Goal: Task Accomplishment & Management: Manage account settings

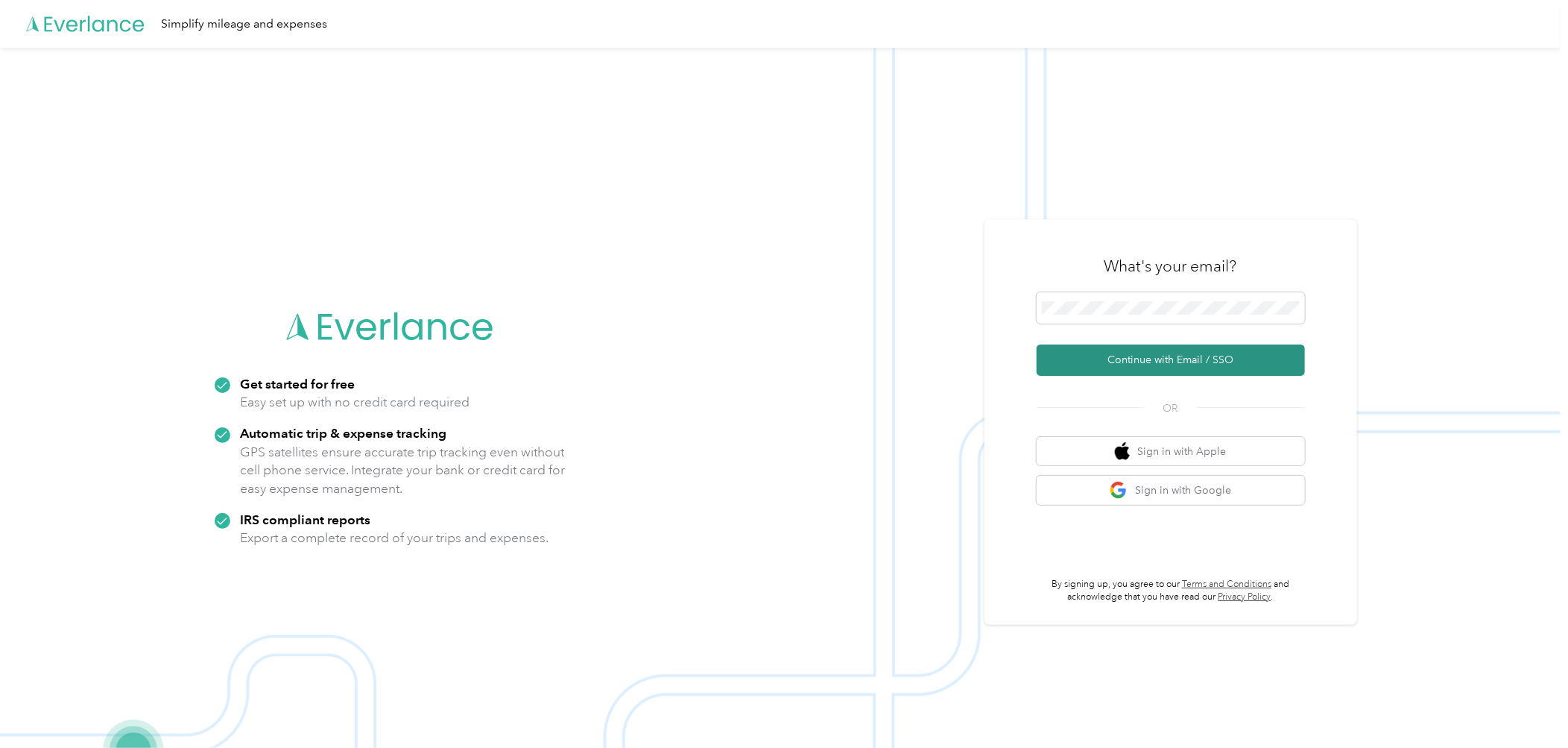
click at [1160, 363] on button "Continue with Email / SSO" at bounding box center [1171, 360] width 268 height 31
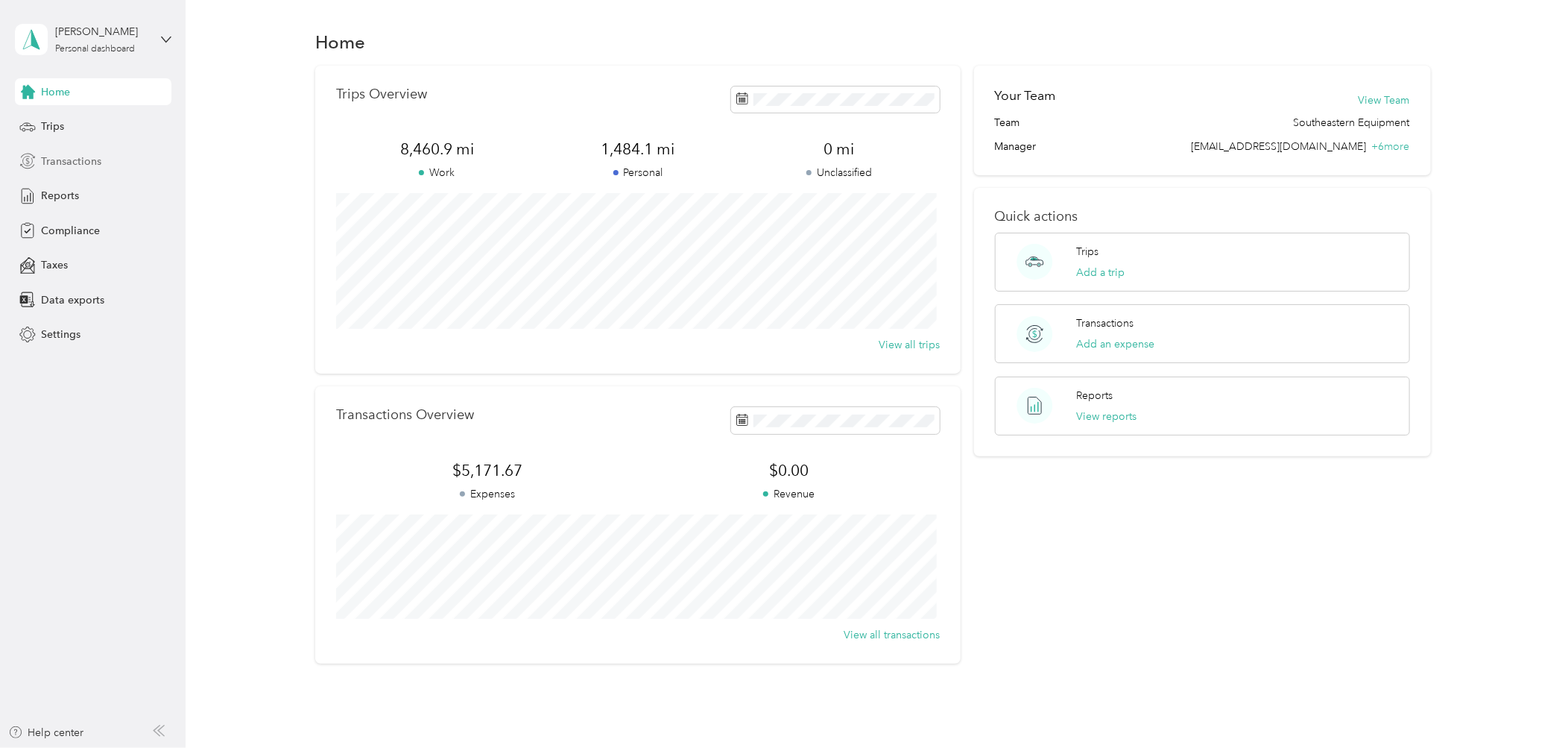
click at [75, 164] on span "Transactions" at bounding box center [70, 161] width 61 height 15
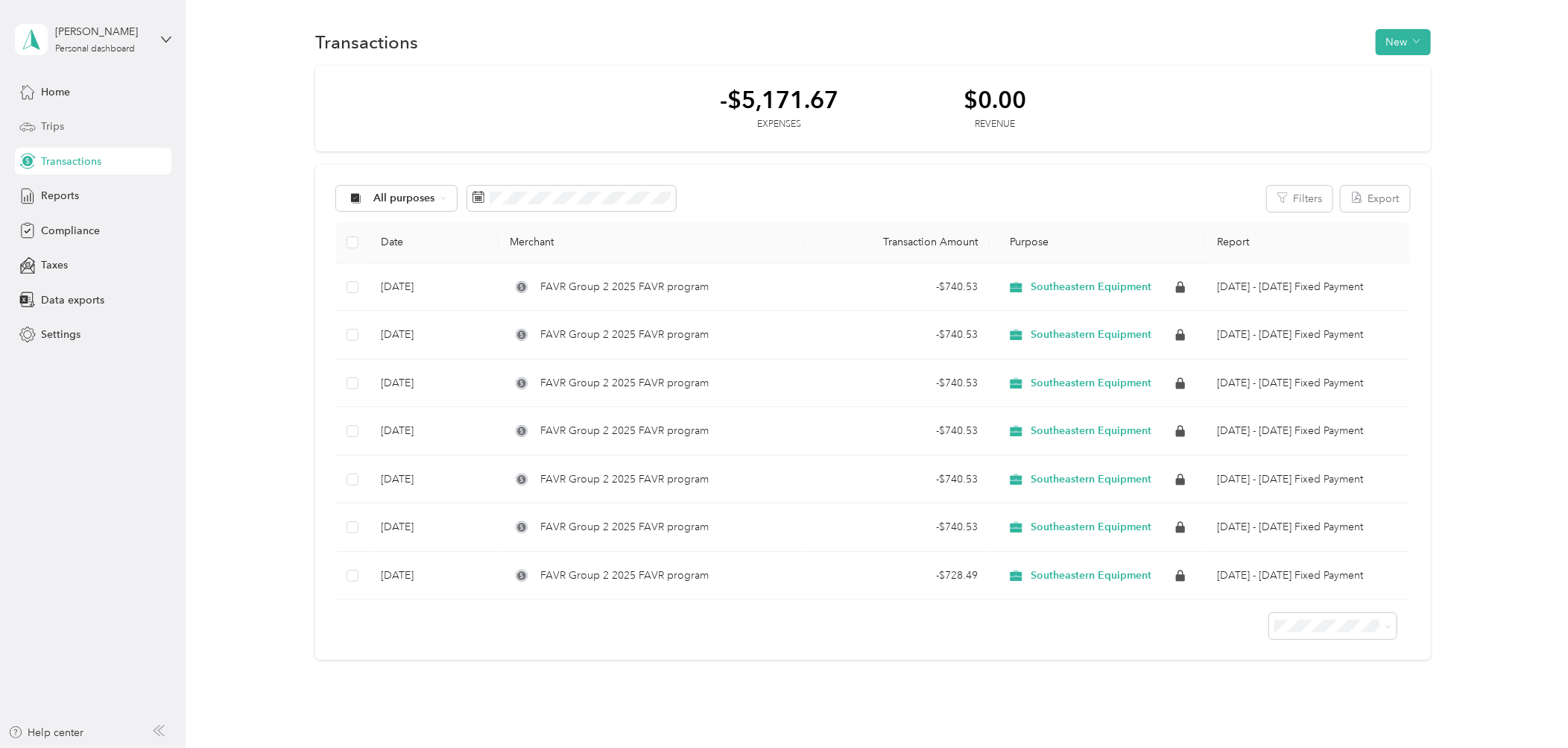
click at [65, 123] on div "Trips" at bounding box center [93, 126] width 156 height 27
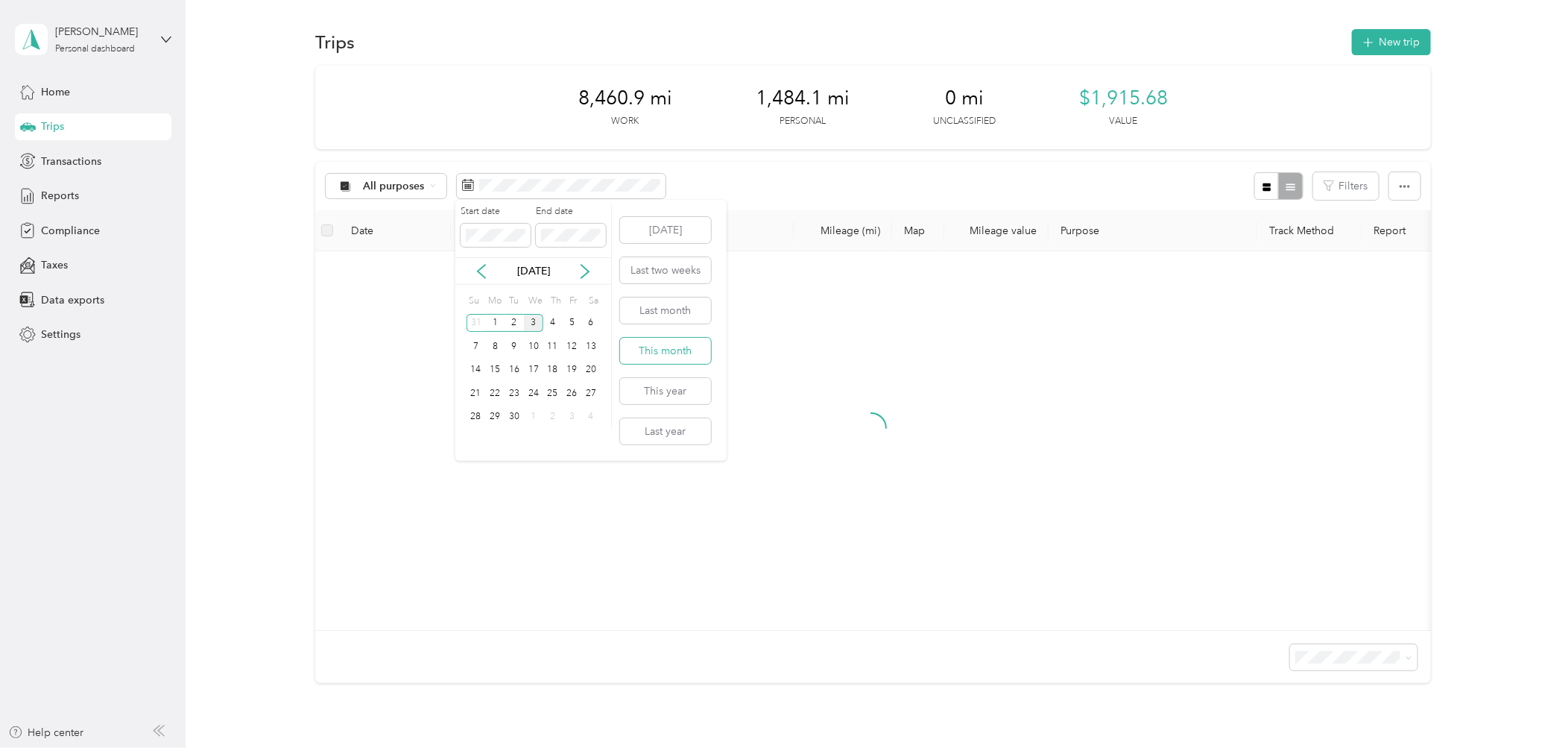
click at [658, 338] on button "This month" at bounding box center [666, 350] width 91 height 26
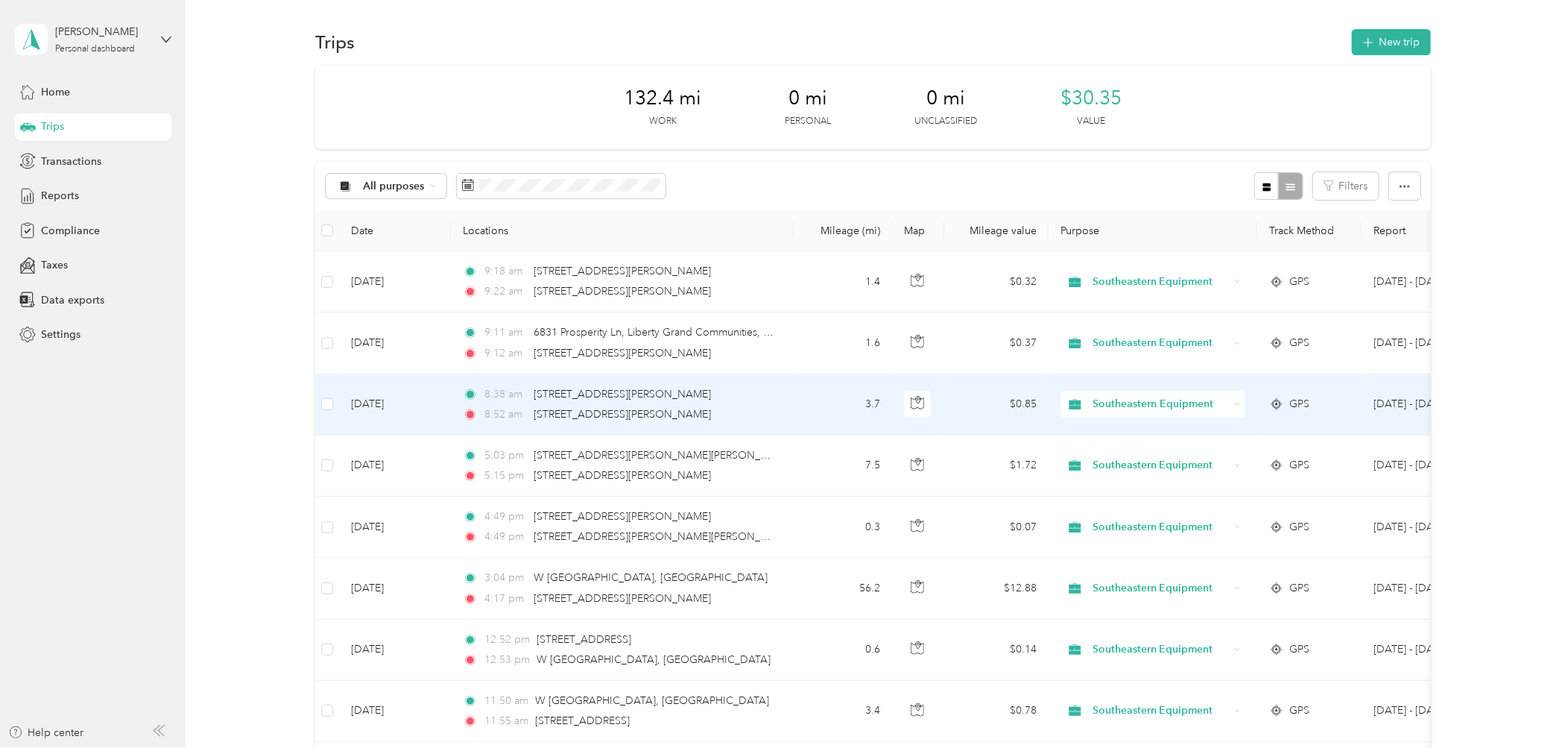
click at [1234, 403] on icon at bounding box center [1237, 404] width 7 height 7
click at [1187, 448] on li "Personal" at bounding box center [1153, 457] width 186 height 26
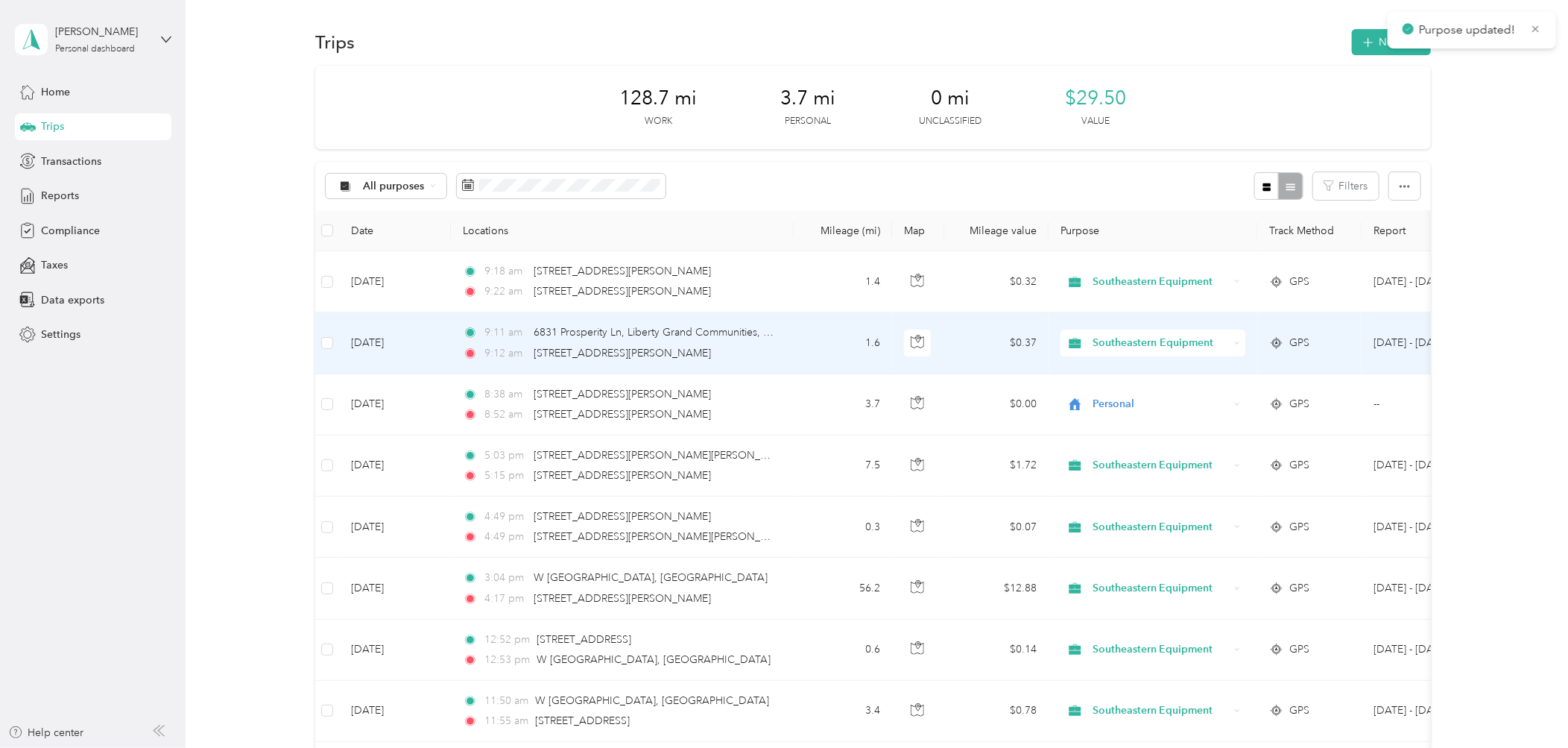
click at [1234, 340] on icon at bounding box center [1237, 343] width 7 height 7
click at [1189, 388] on li "Personal" at bounding box center [1153, 397] width 186 height 26
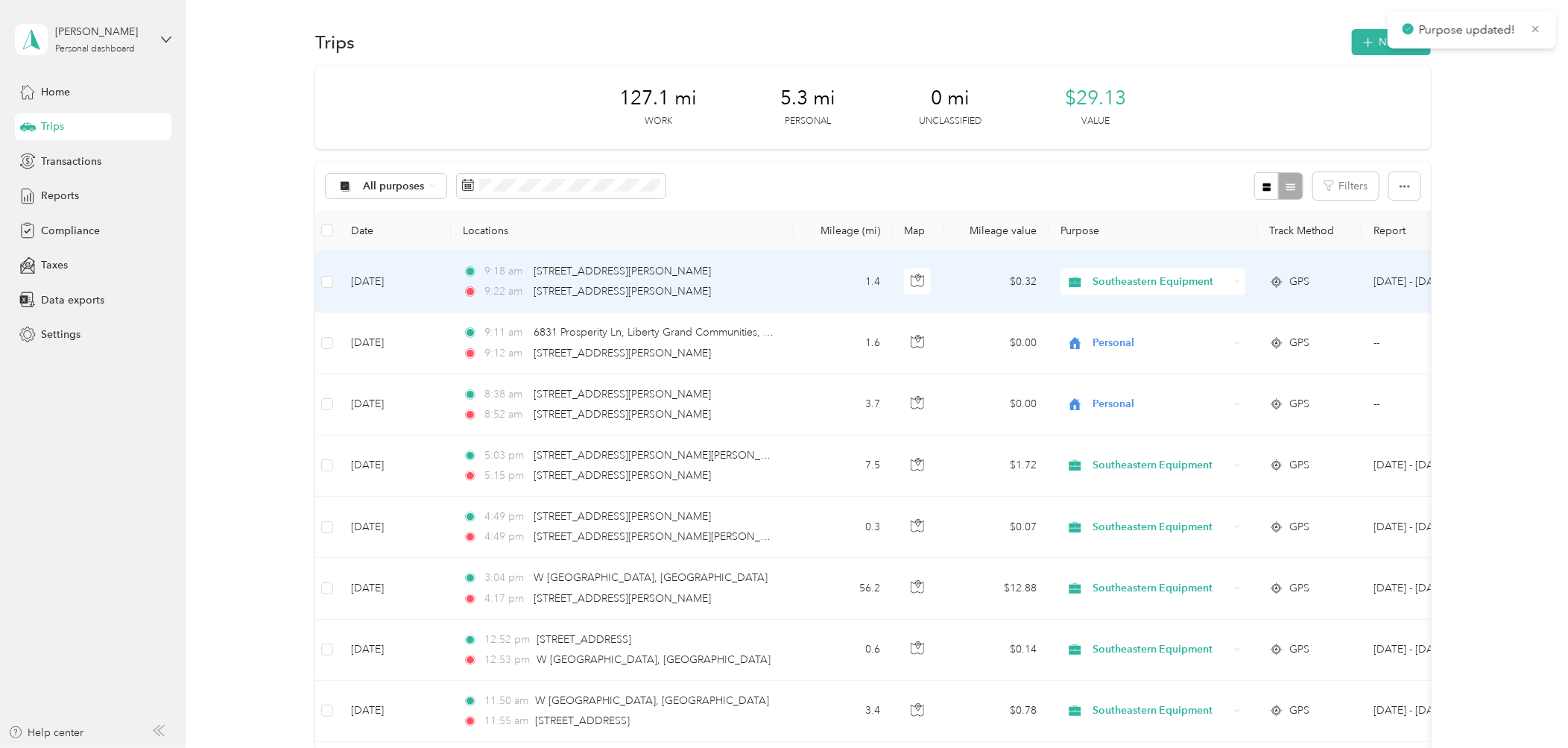
click at [1238, 284] on icon at bounding box center [1237, 281] width 7 height 7
click at [1175, 328] on span "Personal" at bounding box center [1167, 333] width 139 height 15
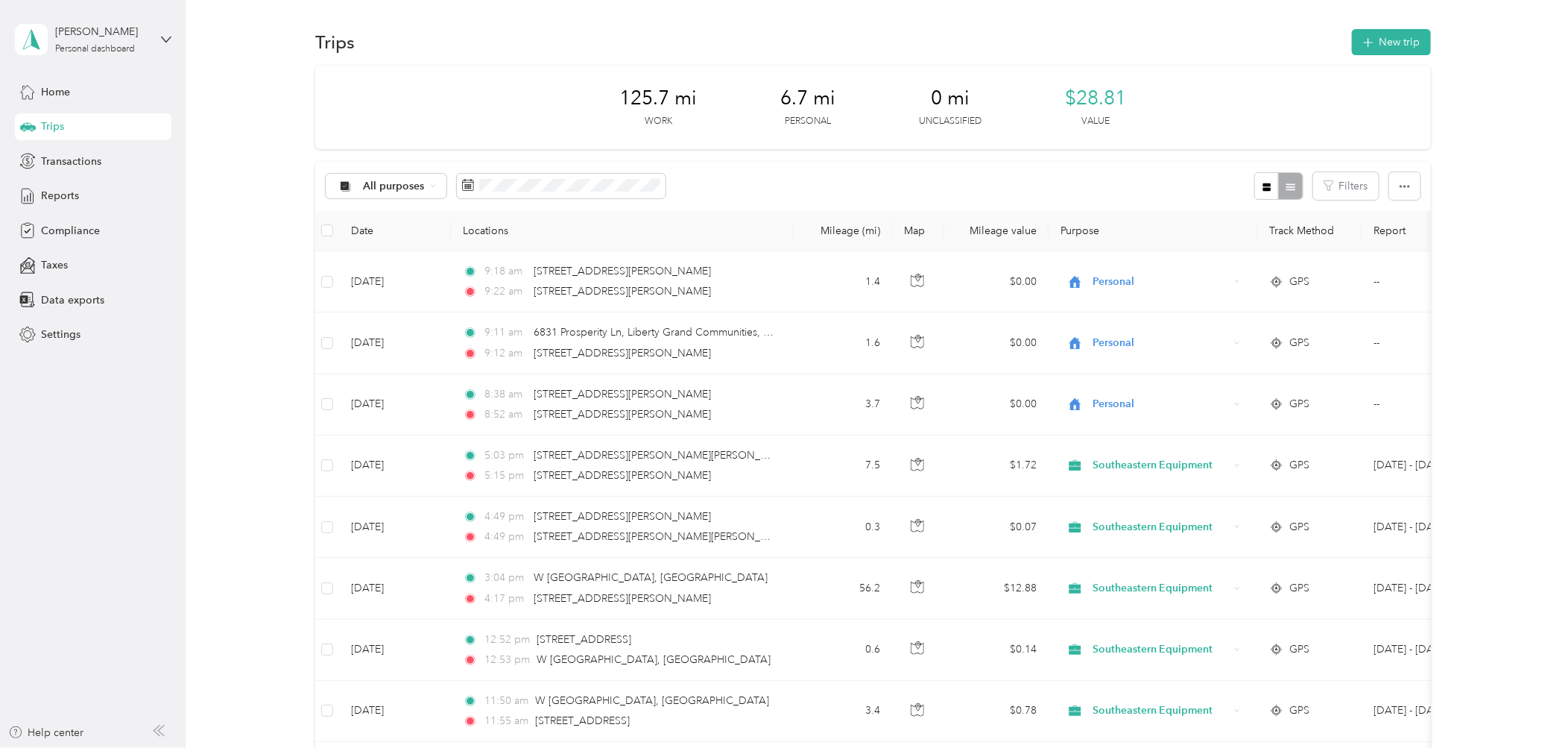
click at [211, 105] on div "125.7 mi Work 6.7 mi Personal 0 mi Unclassified $28.81 Value All purposes Filte…" at bounding box center [874, 486] width 1339 height 843
click at [53, 333] on span "Settings" at bounding box center [60, 334] width 40 height 15
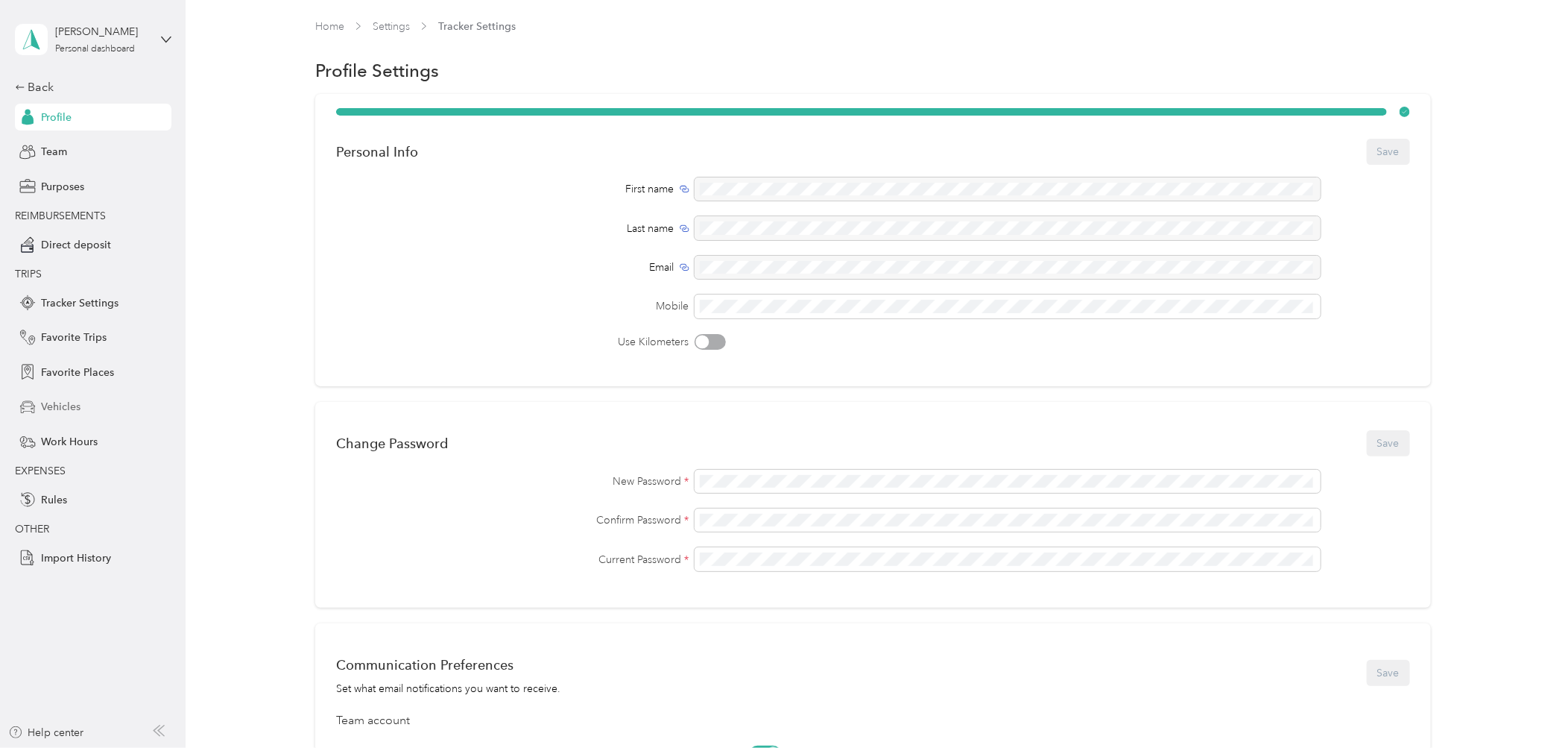
click at [70, 399] on span "Vehicles" at bounding box center [60, 406] width 40 height 15
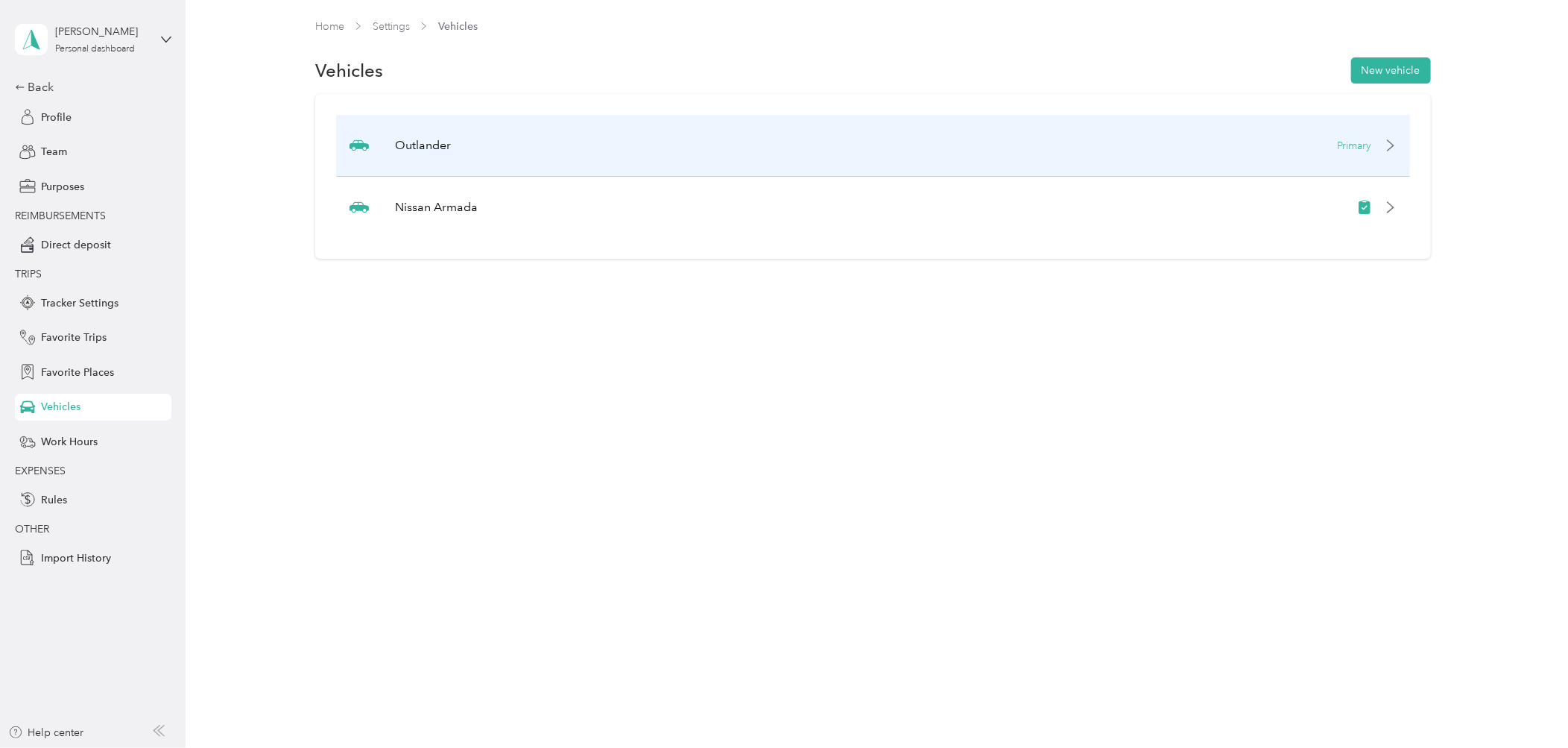
click at [852, 128] on div "Outlander Primary" at bounding box center [872, 146] width 1074 height 62
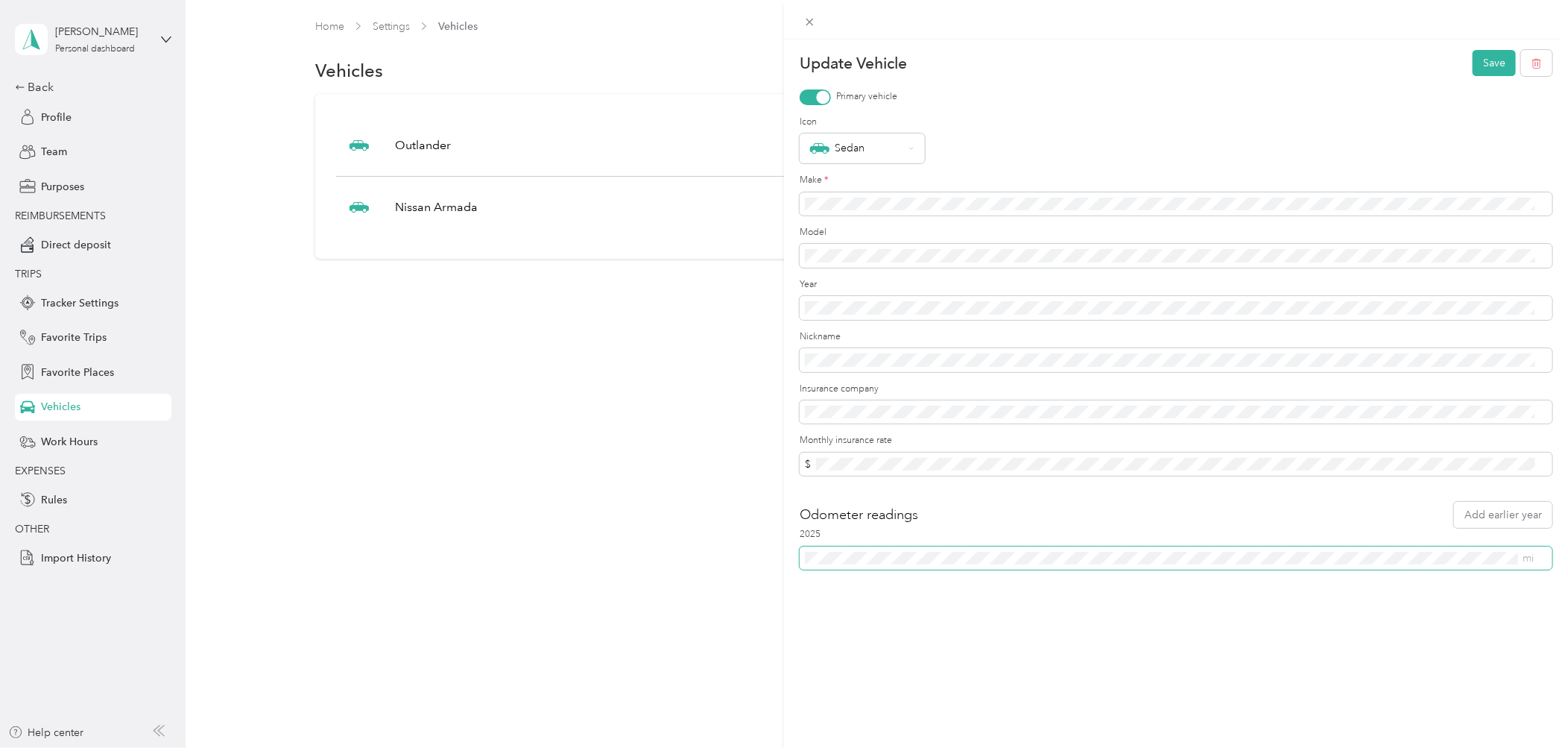
click at [831, 556] on span "mi" at bounding box center [1176, 558] width 753 height 23
drag, startPoint x: 804, startPoint y: 556, endPoint x: 777, endPoint y: 560, distance: 27.3
click at [777, 560] on div "Update Vehicle Save Primary vehicle Icon Sedan Make * Model Year Nickname Insur…" at bounding box center [784, 374] width 1568 height 748
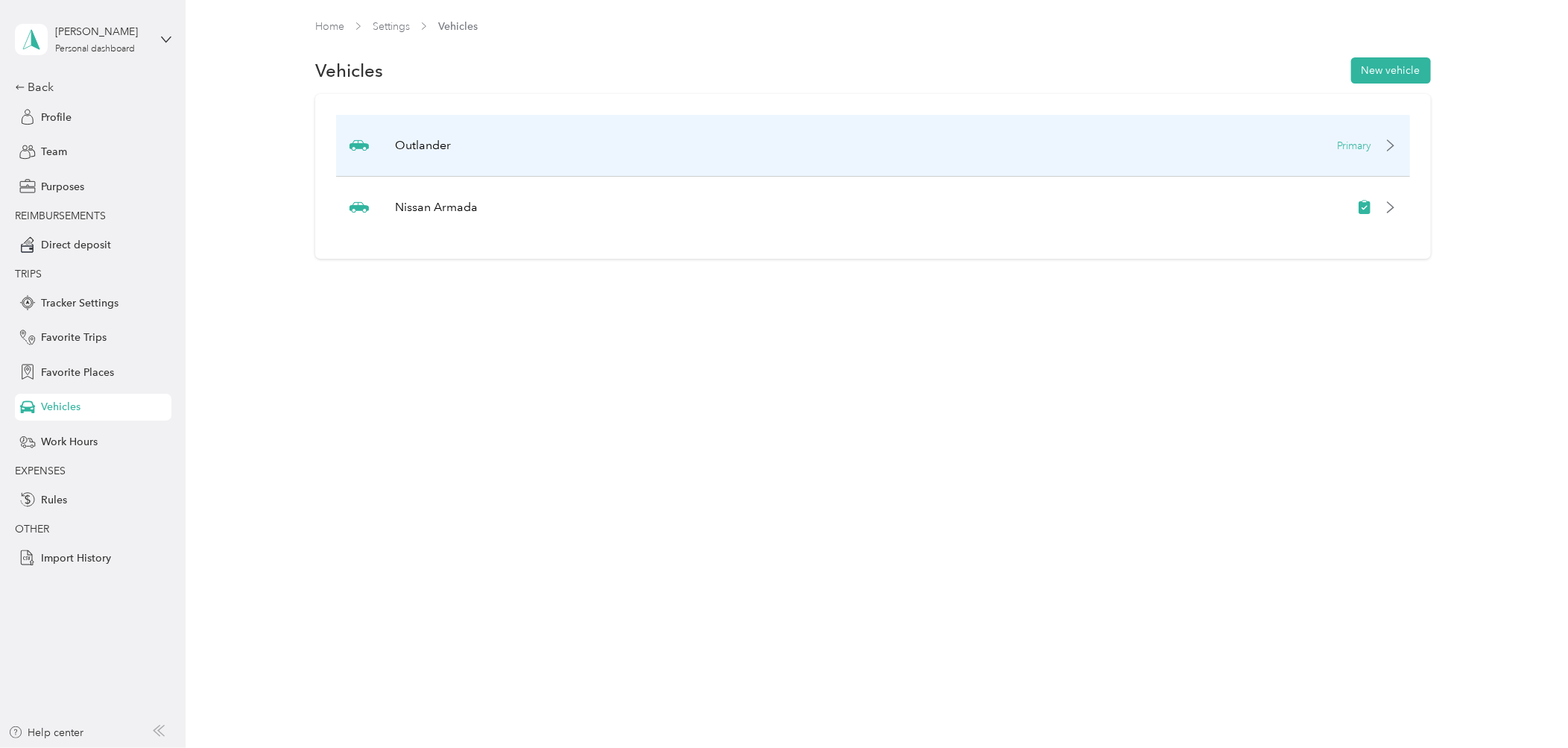
click at [490, 156] on div "Outlander Primary" at bounding box center [872, 146] width 1074 height 62
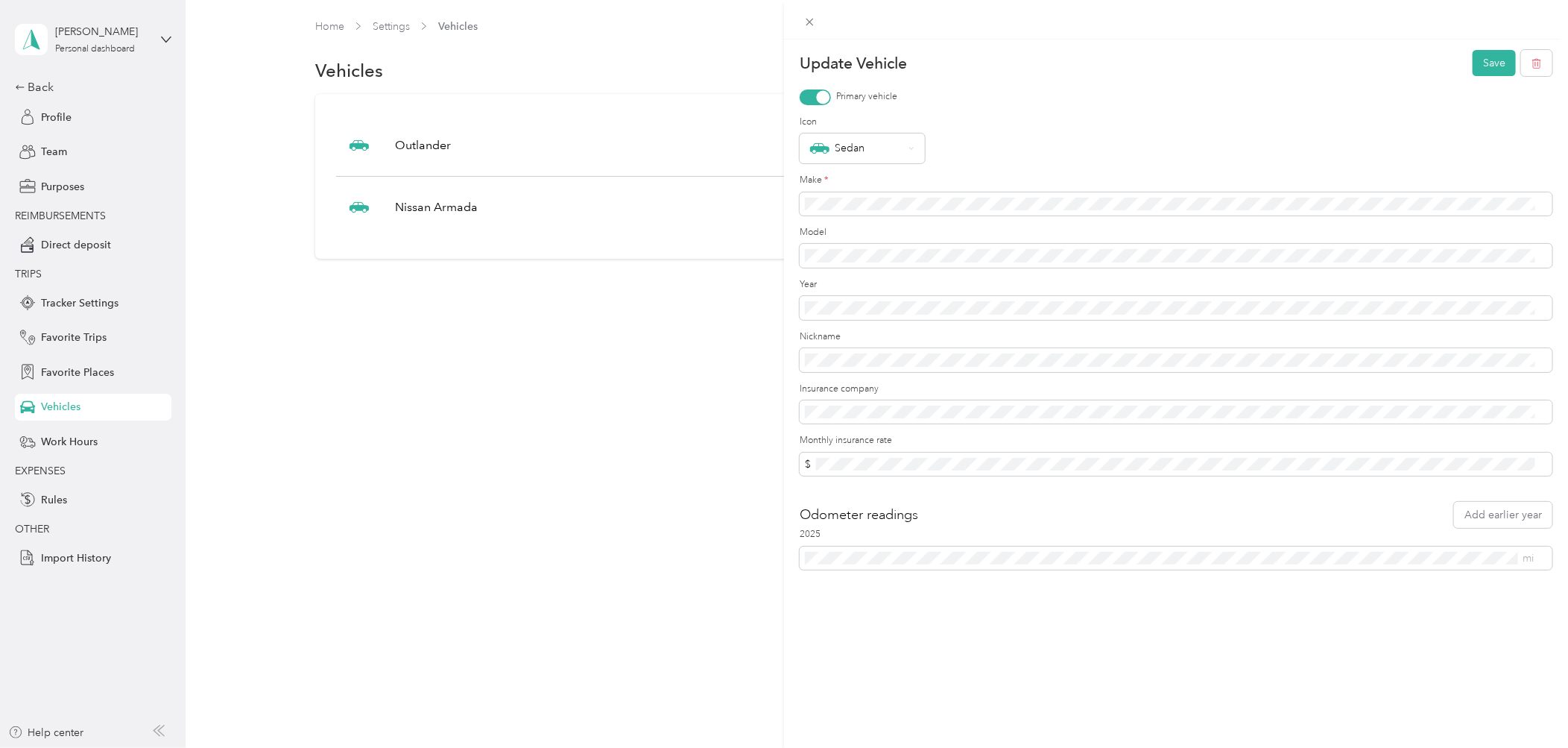
click at [21, 84] on div "Update Vehicle Save Primary vehicle Icon Sedan Make * Model Year Nickname Insur…" at bounding box center [784, 374] width 1568 height 748
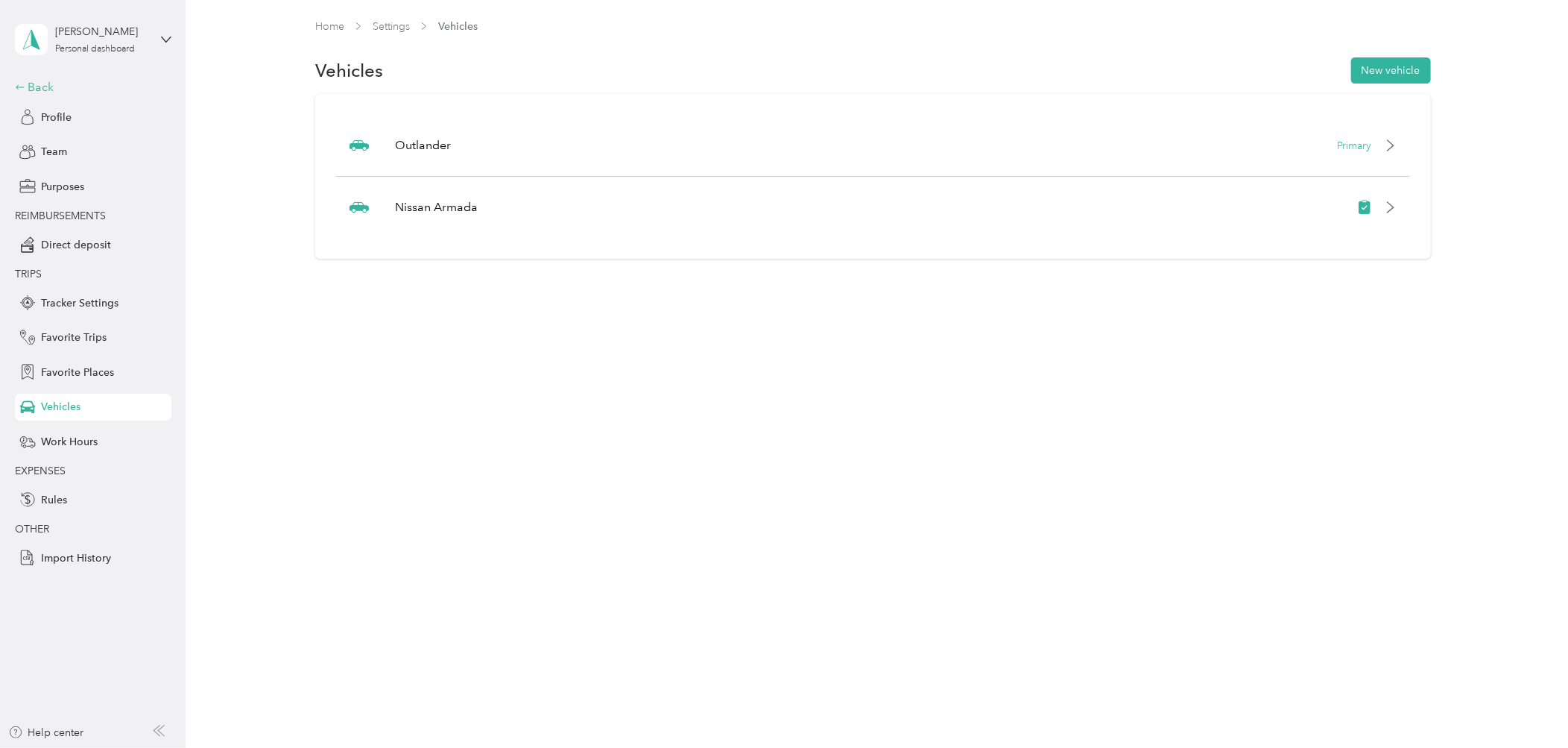
click at [23, 84] on icon at bounding box center [19, 87] width 11 height 11
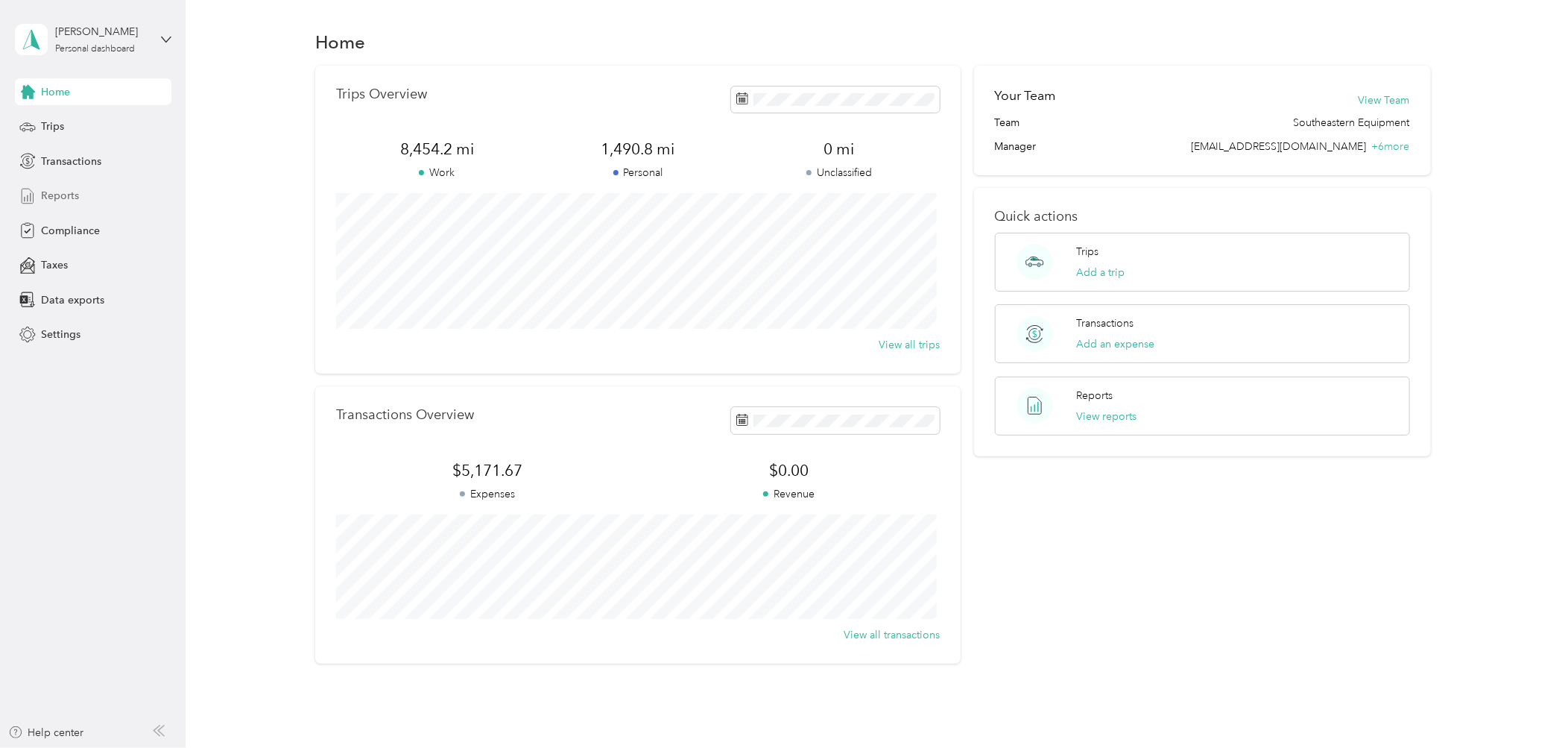
click at [63, 195] on span "Reports" at bounding box center [59, 196] width 38 height 15
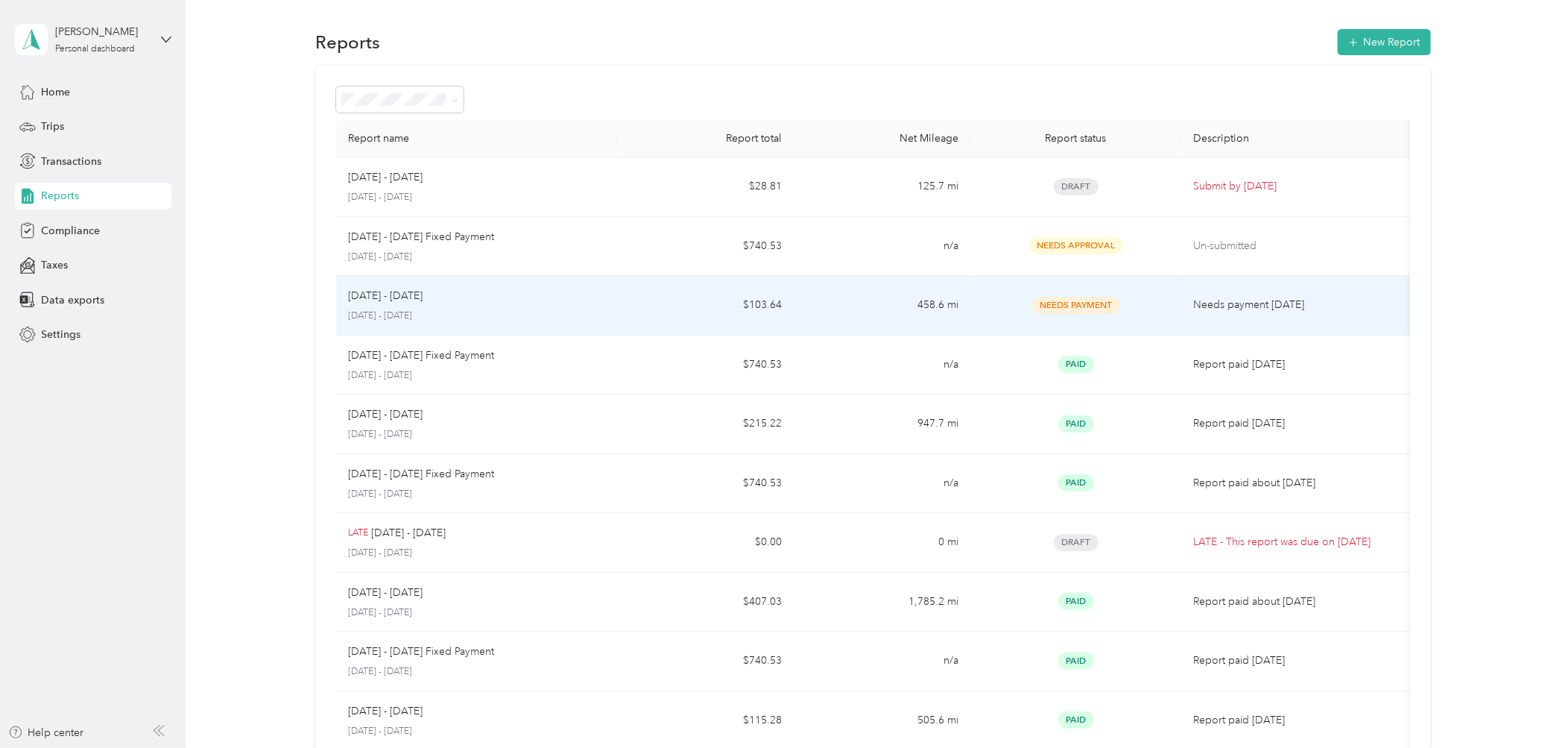
click at [397, 303] on div "[DATE] - [DATE] [DATE] - [DATE]" at bounding box center [477, 305] width 258 height 35
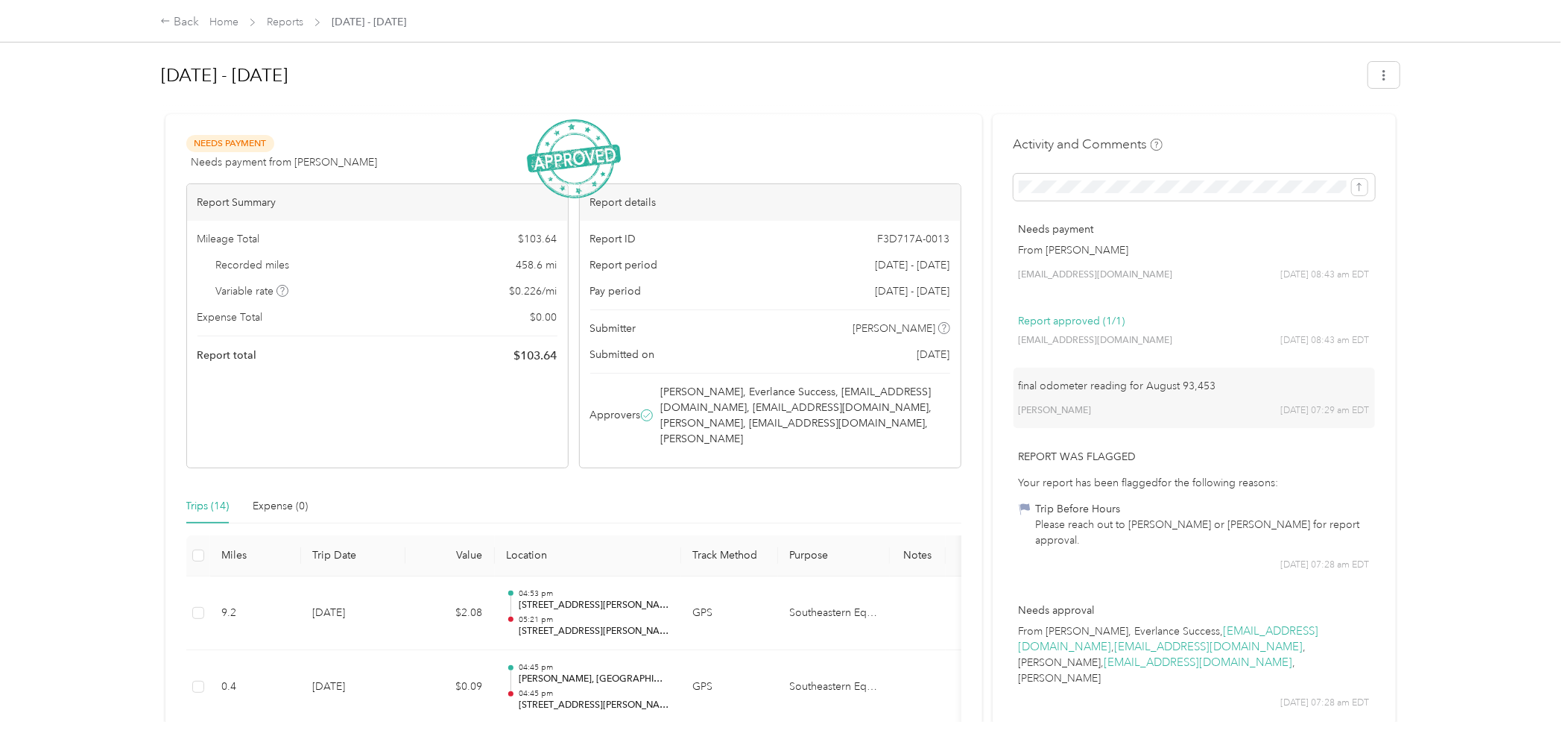
click at [888, 14] on div "Back Home Reports [DATE] - [DATE]" at bounding box center [784, 20] width 1307 height 42
click at [1466, 332] on div "Back Home Reports [DATE] - [DATE] [DATE] - [DATE] Needs Payment Needs payment f…" at bounding box center [781, 374] width 1561 height 748
click at [195, 24] on div "Back" at bounding box center [179, 22] width 39 height 18
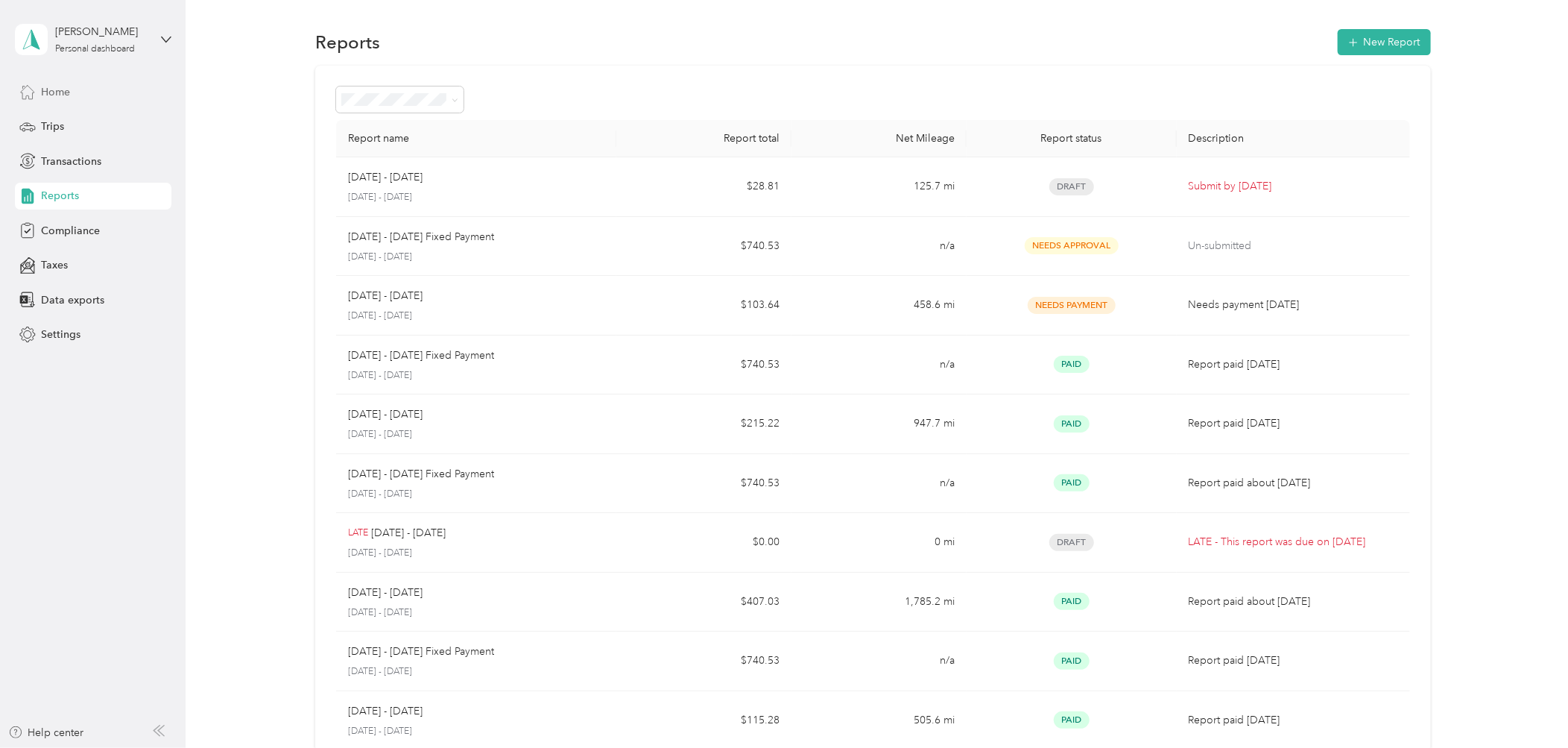
click at [80, 94] on div "Home" at bounding box center [93, 92] width 156 height 27
